Goal: Task Accomplishment & Management: Use online tool/utility

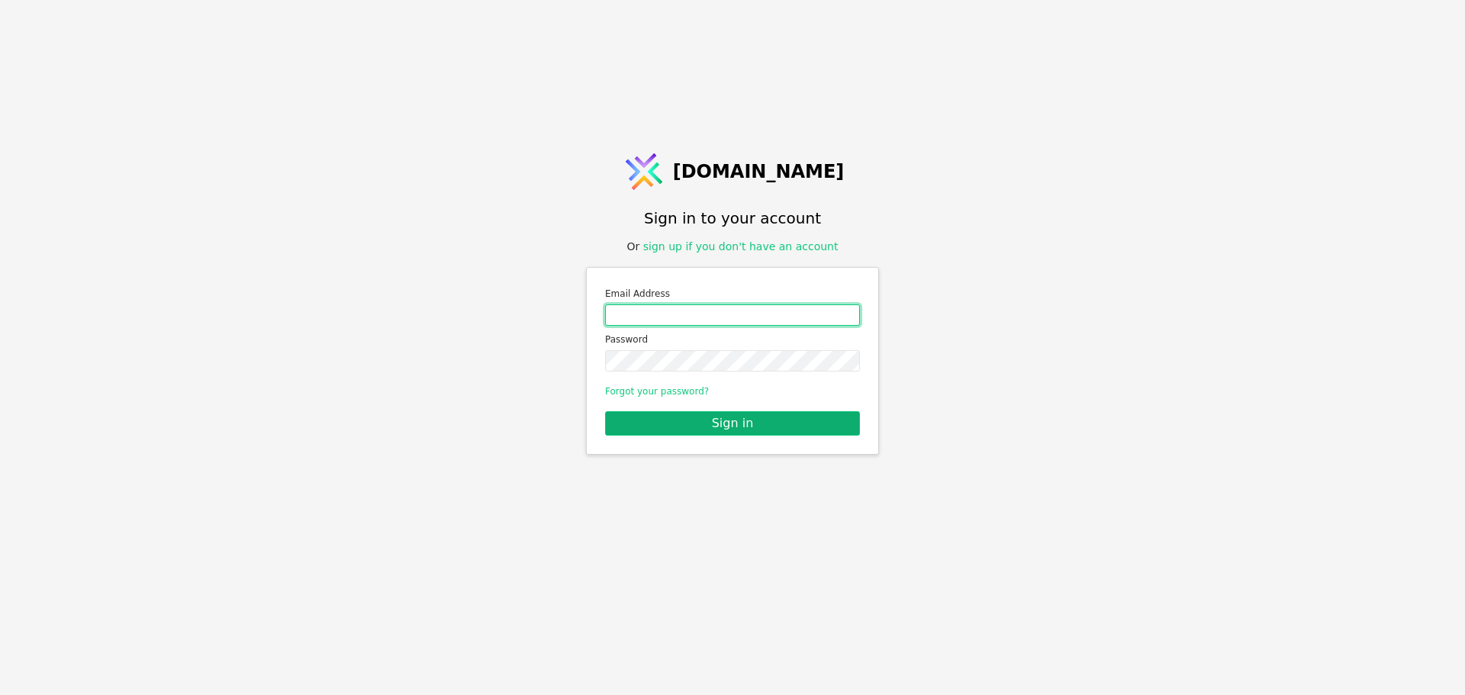
type input "[PERSON_NAME][EMAIL_ADDRESS][DOMAIN_NAME]"
click at [656, 431] on button "Sign in" at bounding box center [732, 423] width 255 height 24
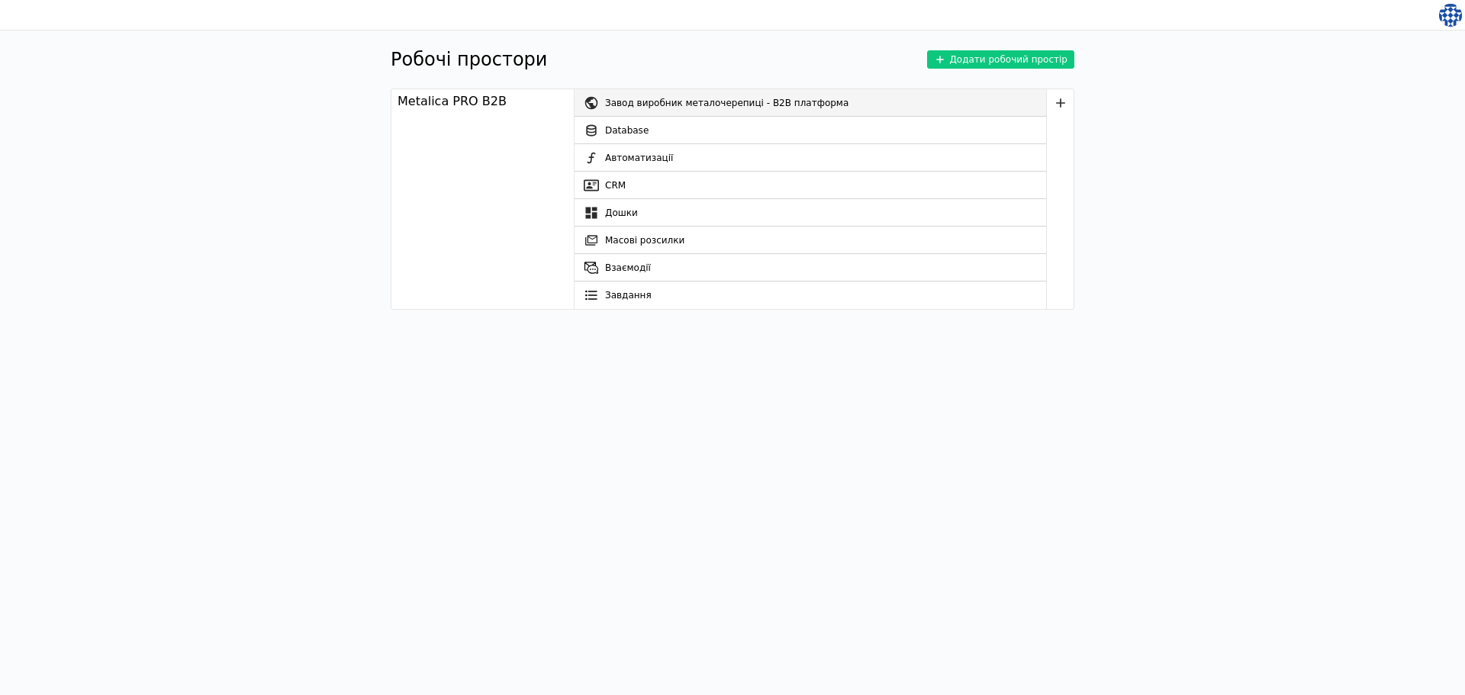
click at [632, 104] on div "Завод виробник металочерепиці - B2B платформа" at bounding box center [825, 102] width 441 height 27
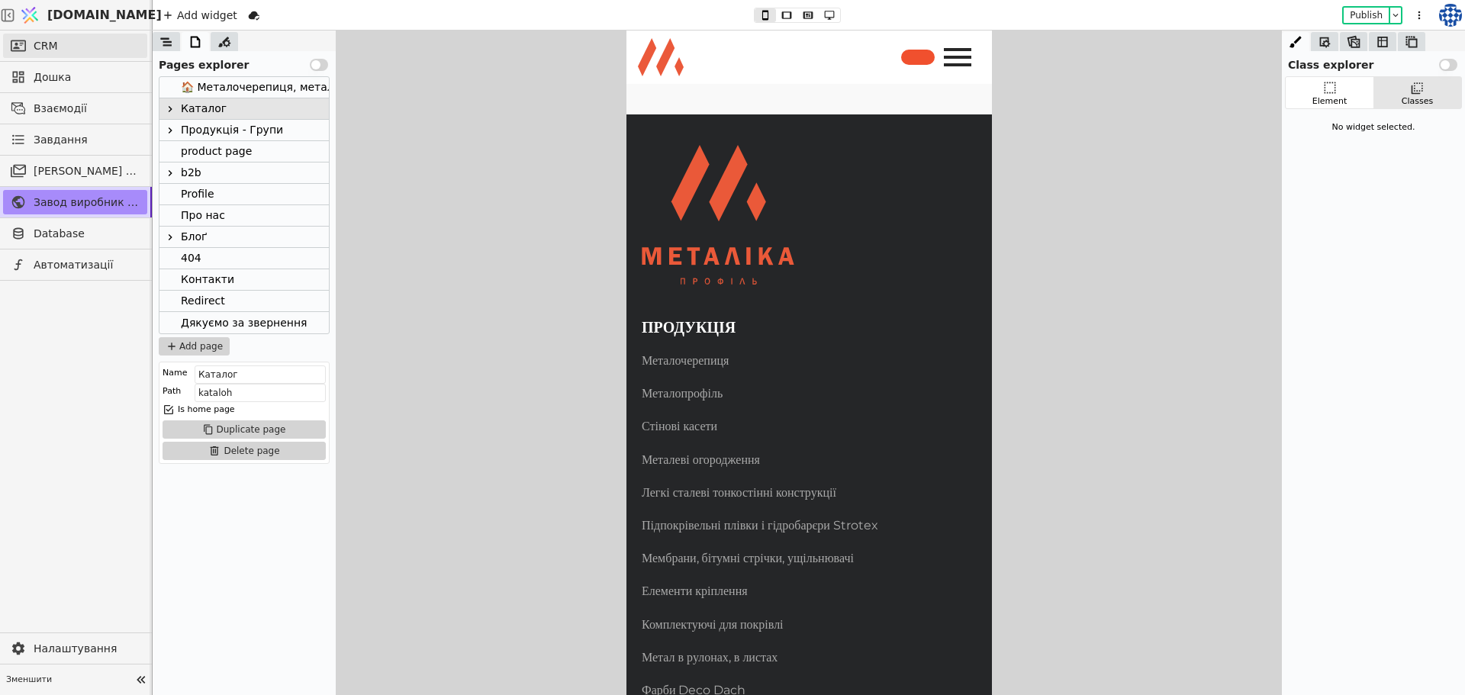
click at [46, 49] on span "CRM" at bounding box center [46, 46] width 24 height 16
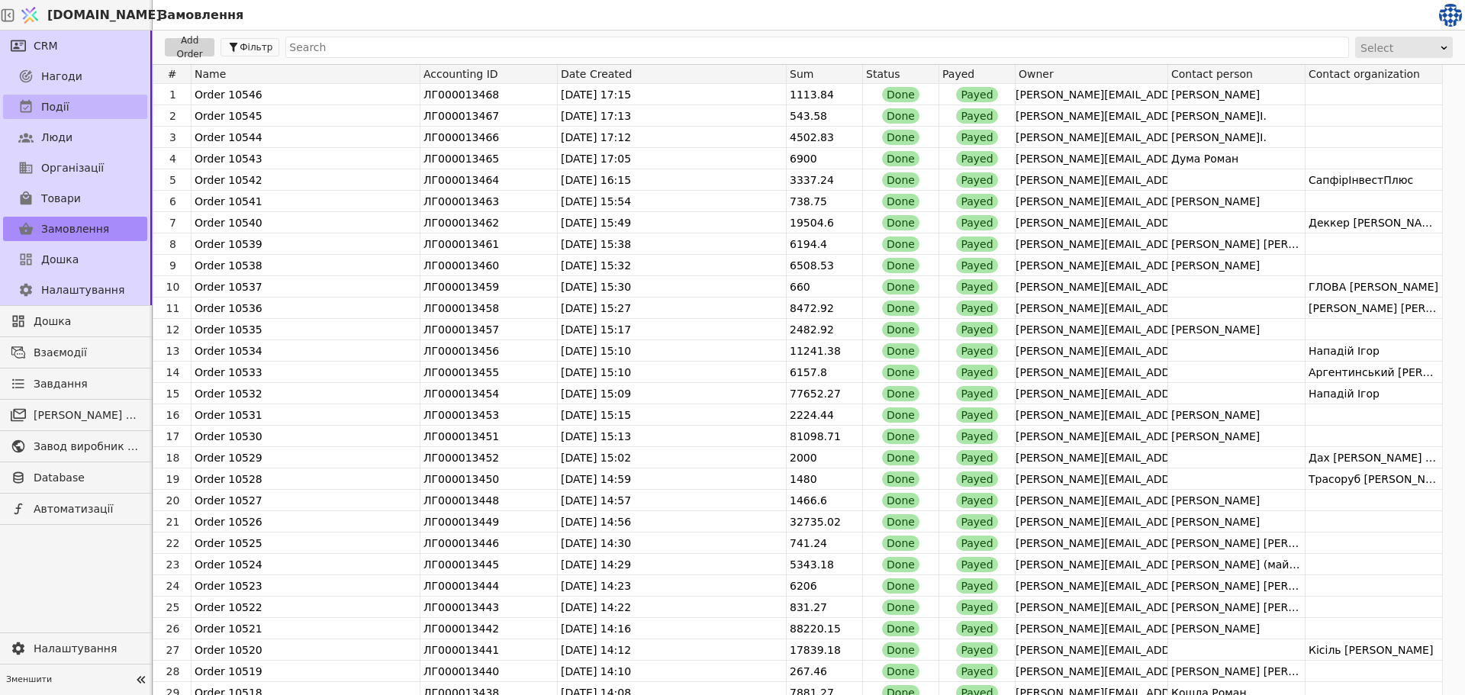
click at [53, 111] on span "Події" at bounding box center [55, 107] width 28 height 16
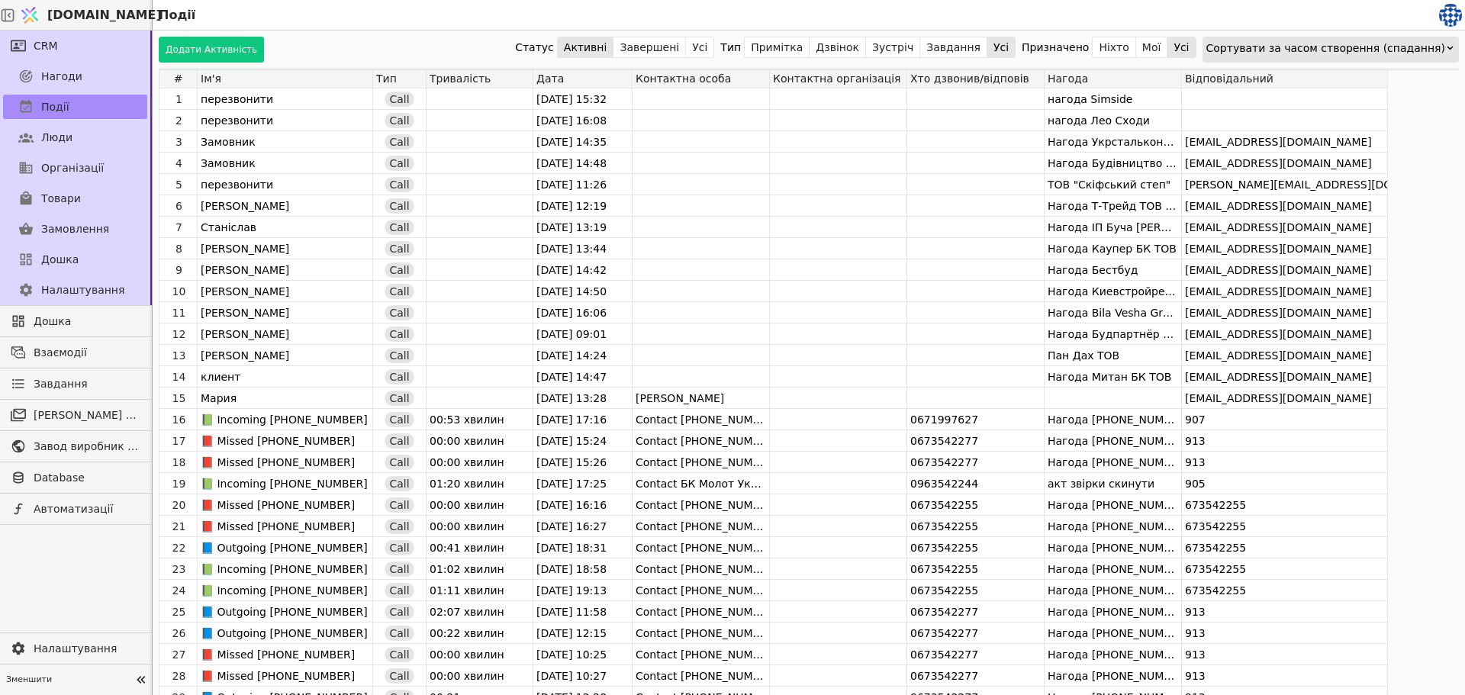
click at [572, 79] on div "Дата" at bounding box center [582, 78] width 99 height 18
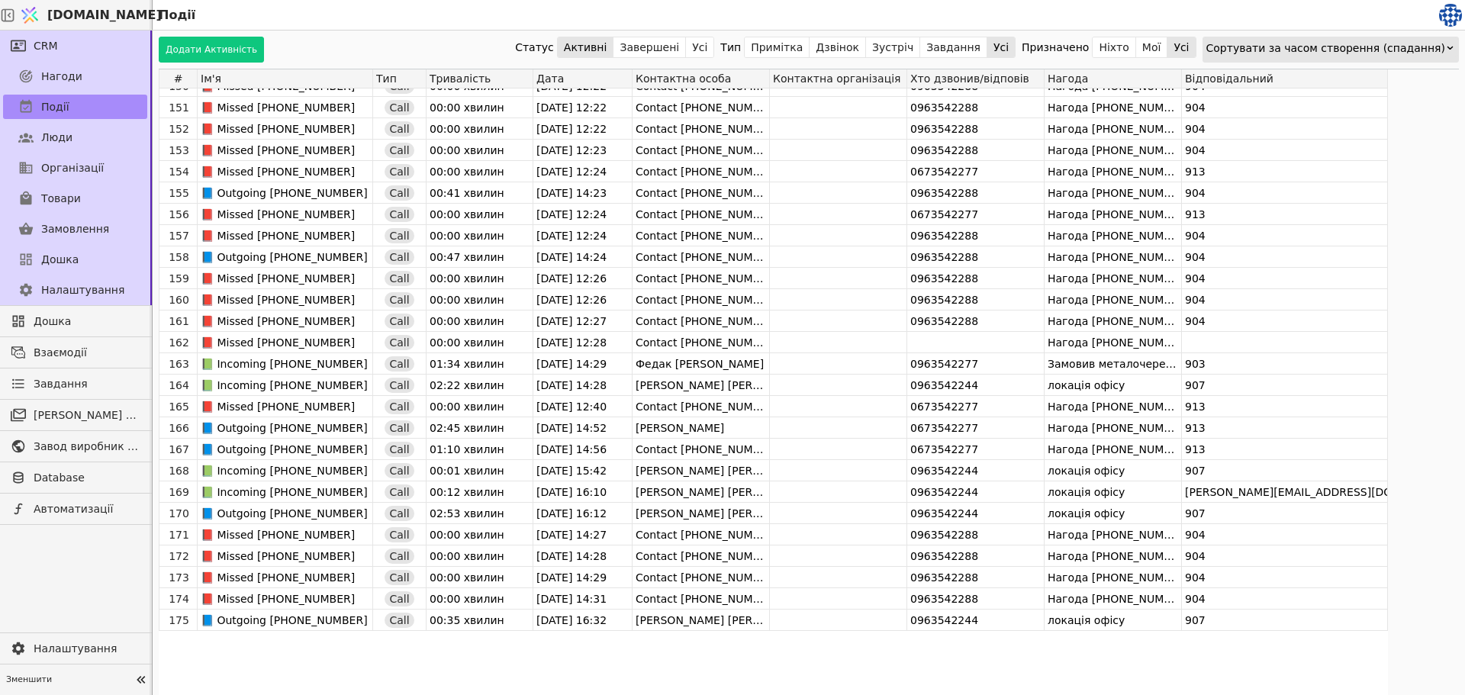
scroll to position [3205, 0]
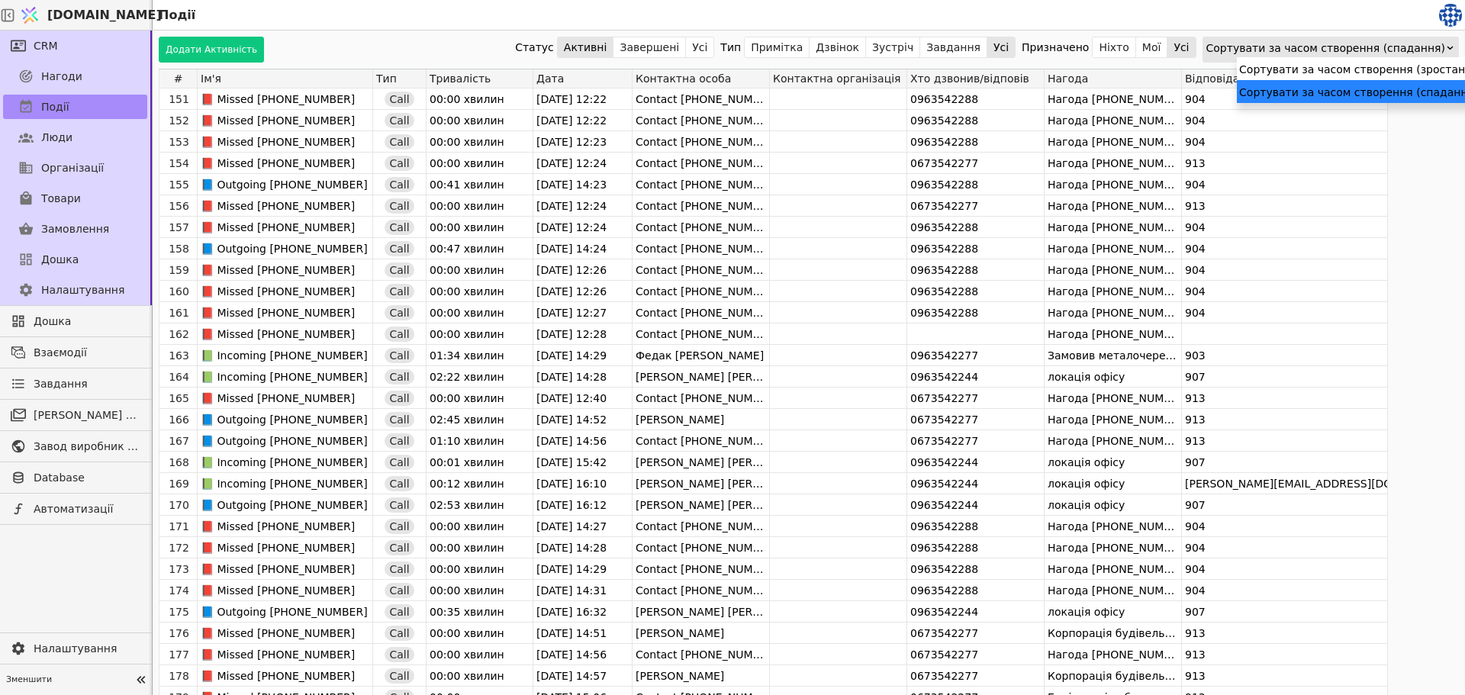
click at [1421, 47] on div "Сортувати за часом створення (спадання)" at bounding box center [1327, 47] width 240 height 21
click at [1386, 70] on div "Сортувати за часом створення (зростання)" at bounding box center [1361, 68] width 248 height 23
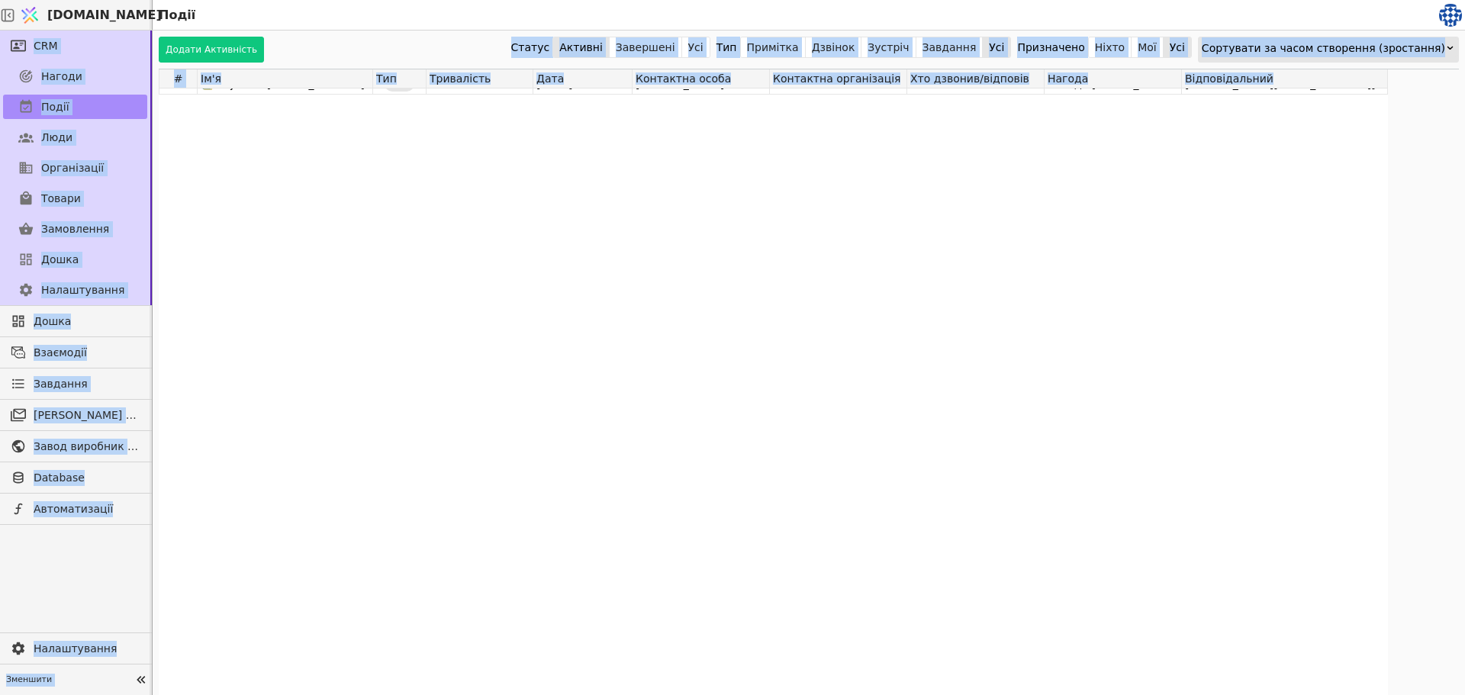
scroll to position [408608, 0]
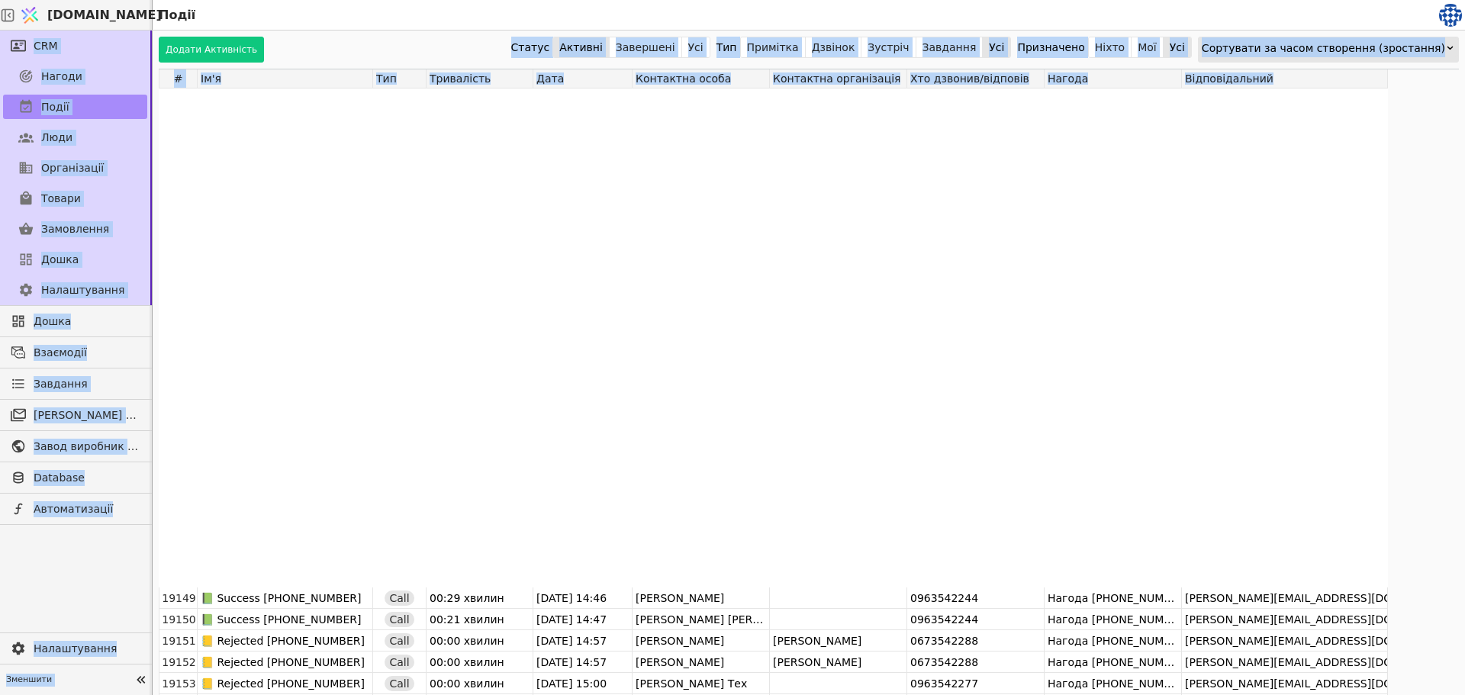
drag, startPoint x: 685, startPoint y: 407, endPoint x: 653, endPoint y: -2, distance: 410.4
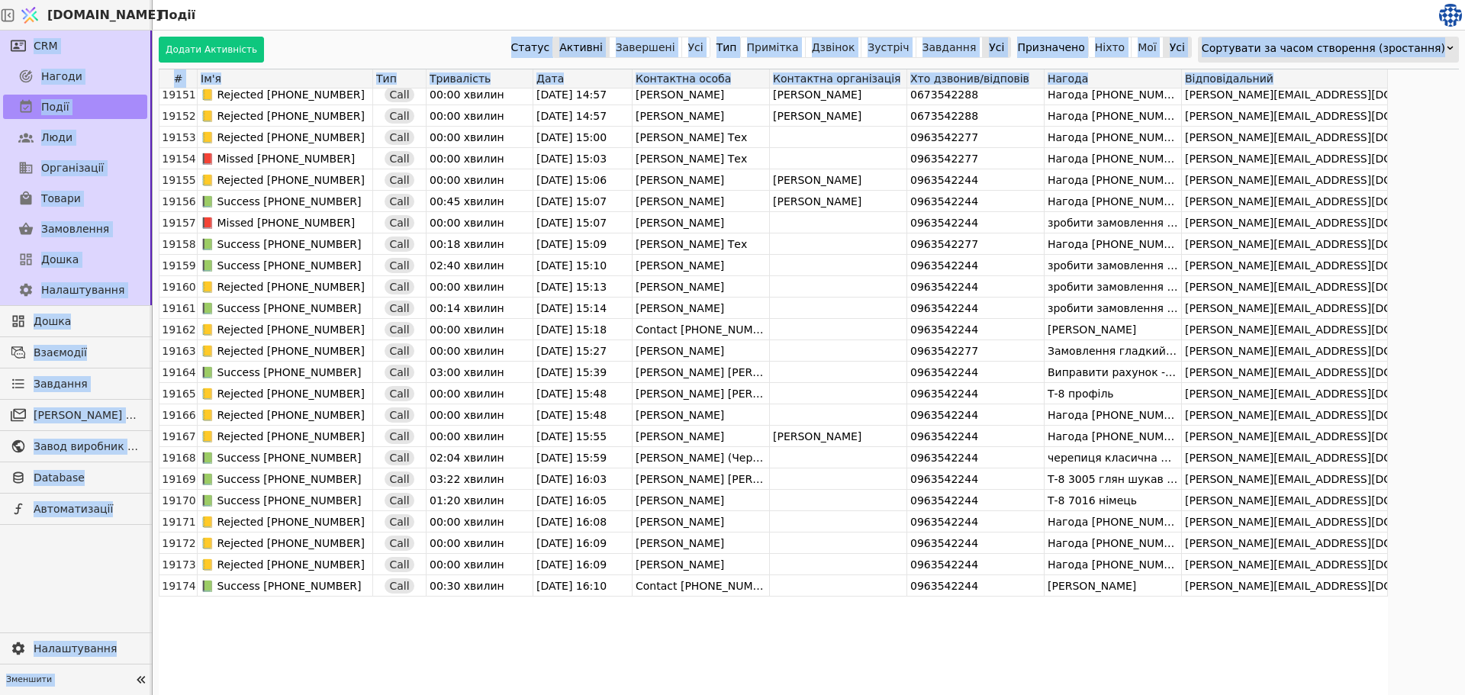
scroll to position [409371, 0]
